Goal: Find specific page/section: Find specific page/section

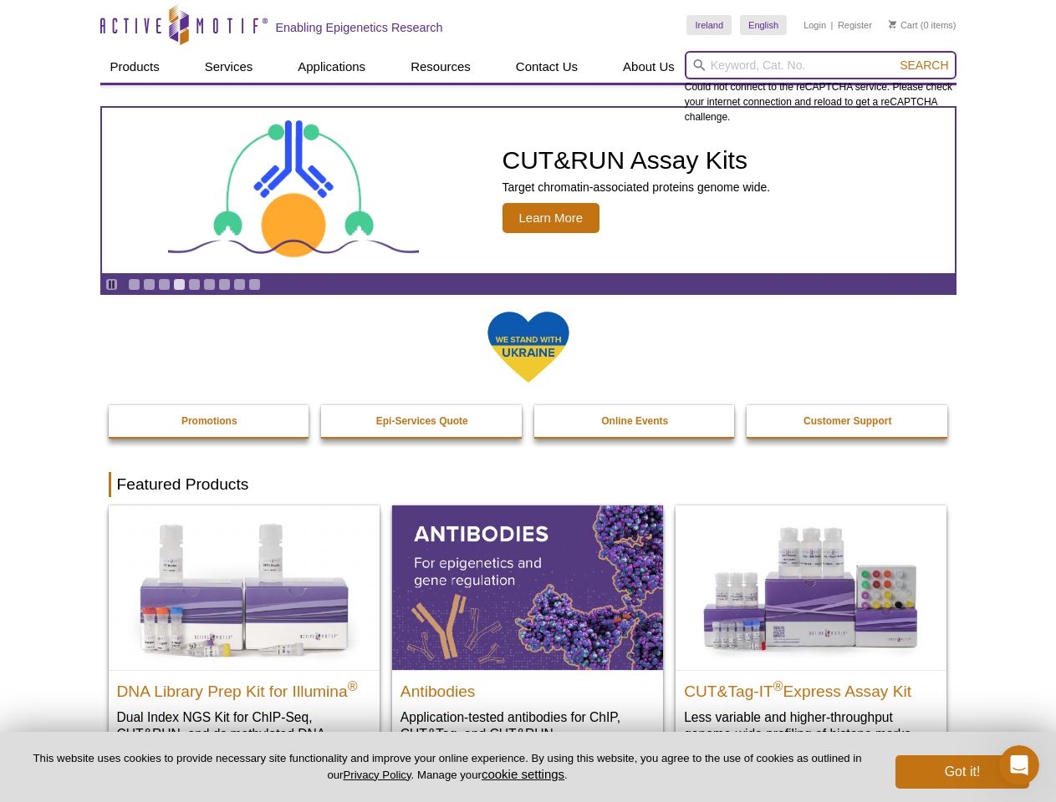
click at [820, 65] on input "search" at bounding box center [821, 65] width 272 height 28
click at [924, 65] on span "Search" at bounding box center [923, 65] width 48 height 13
click at [111, 284] on icon "Pause" at bounding box center [111, 284] width 11 height 11
click at [134, 284] on link "Go to slide 1" at bounding box center [134, 284] width 13 height 13
click at [149, 284] on link "Go to slide 2" at bounding box center [149, 284] width 13 height 13
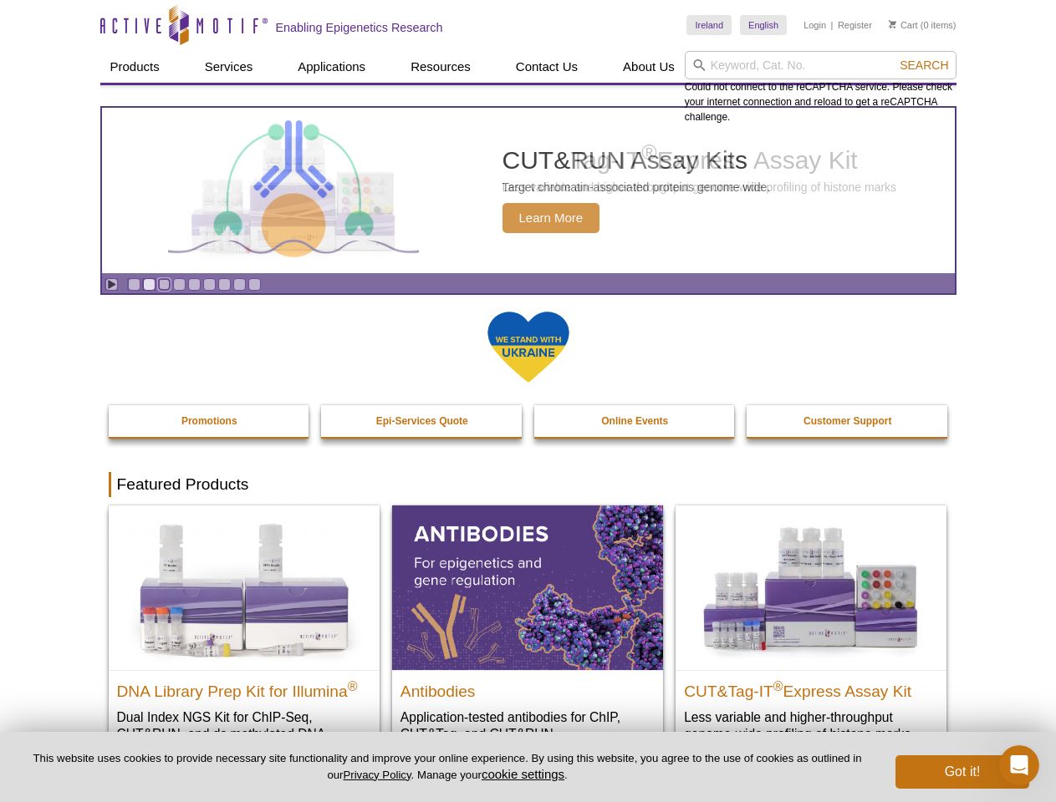
click at [164, 284] on link "Go to slide 3" at bounding box center [164, 284] width 13 height 13
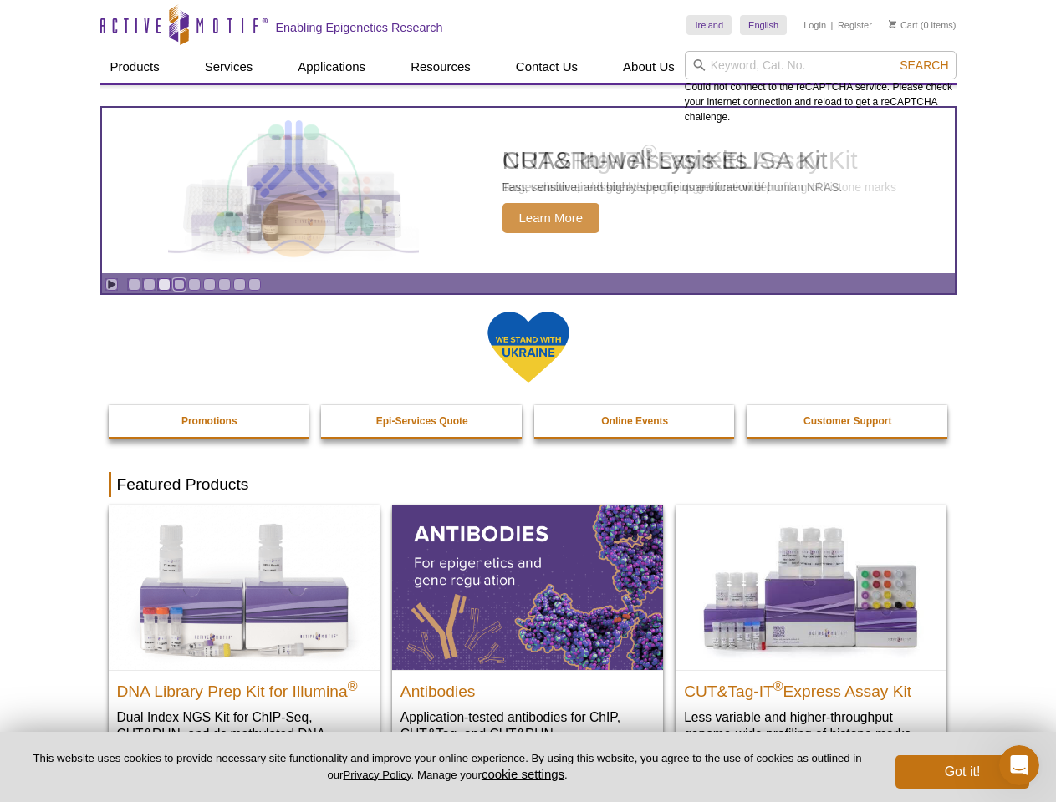
click at [179, 284] on link "Go to slide 4" at bounding box center [179, 284] width 13 height 13
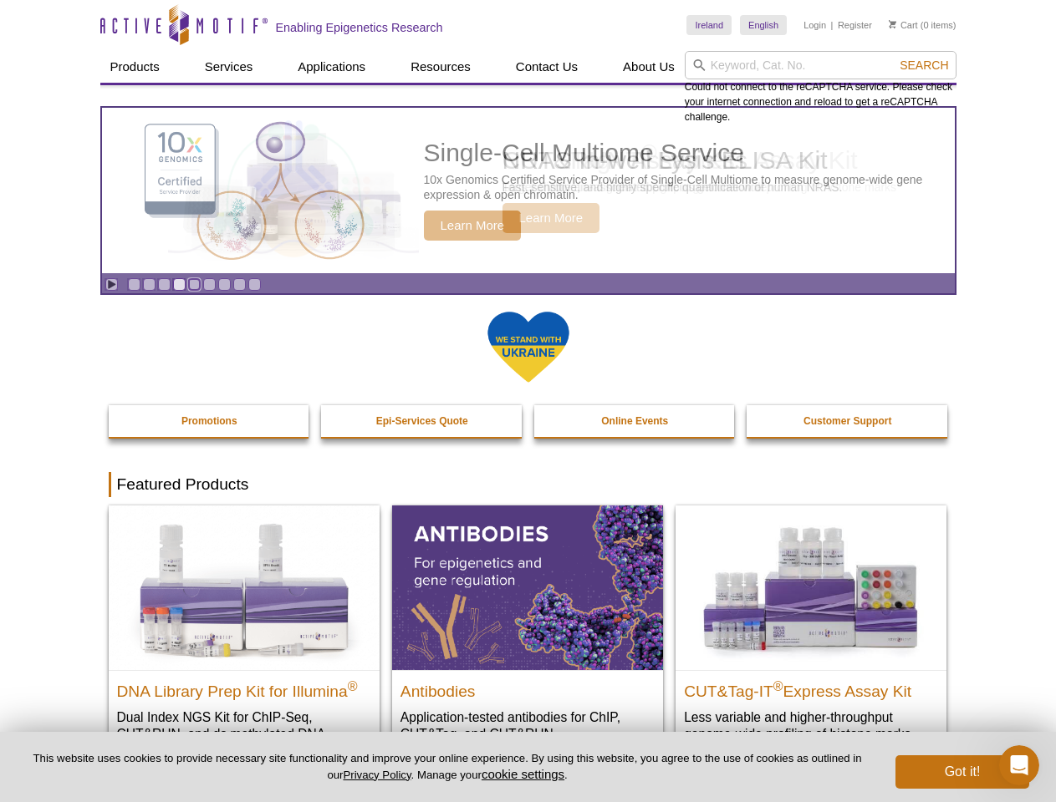
click at [194, 284] on link "Go to slide 5" at bounding box center [194, 284] width 13 height 13
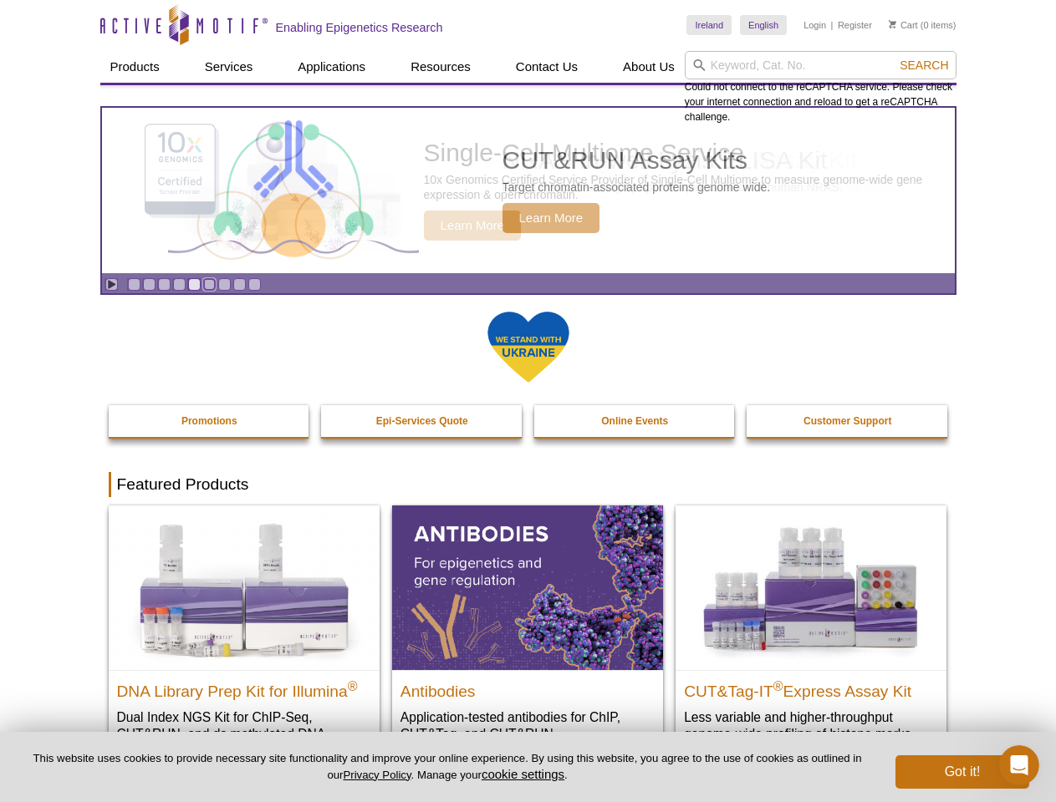
click at [209, 284] on link "Go to slide 6" at bounding box center [209, 284] width 13 height 13
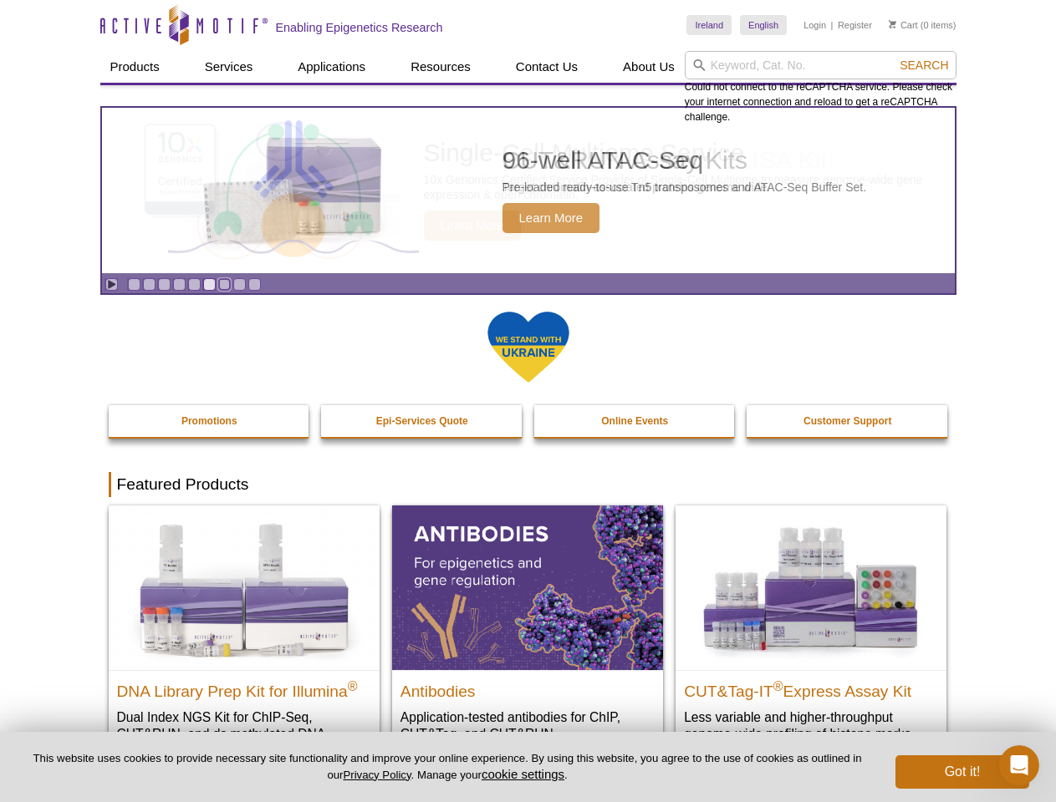
click at [224, 284] on link "Go to slide 7" at bounding box center [224, 284] width 13 height 13
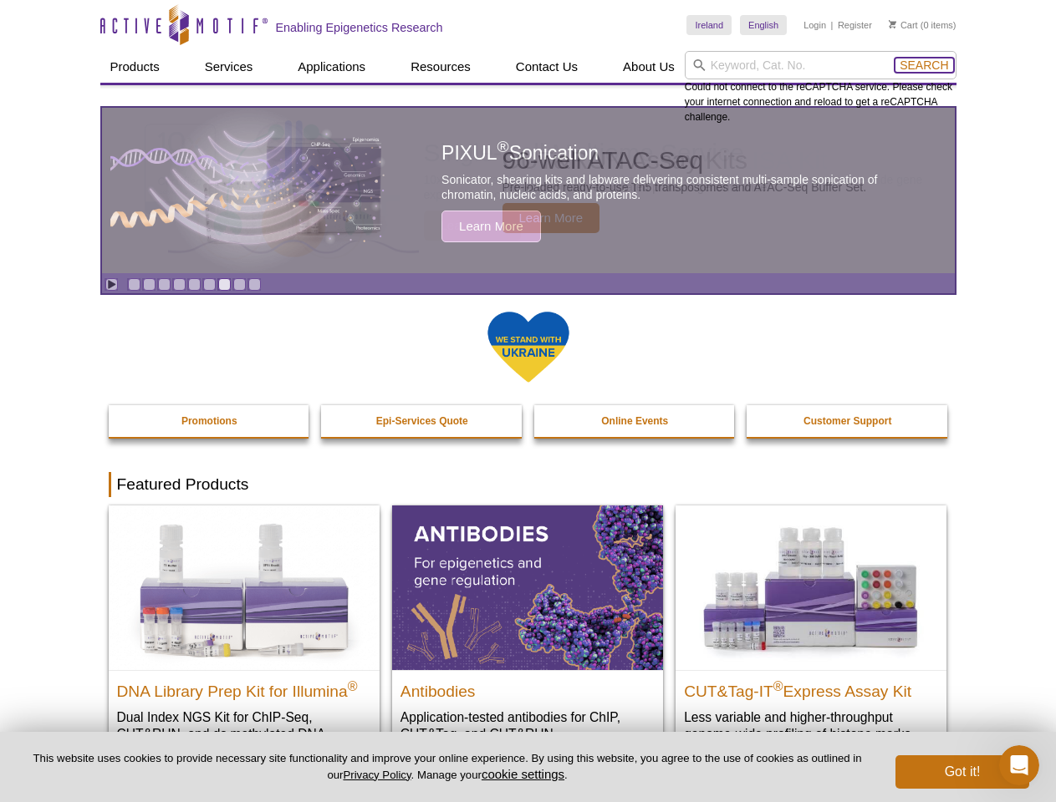
click at [924, 65] on span "Search" at bounding box center [923, 65] width 48 height 13
